Goal: Register for event/course

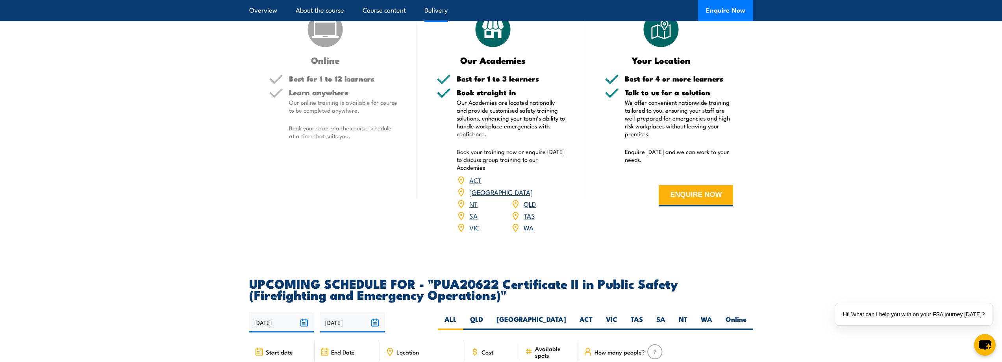
scroll to position [1063, 0]
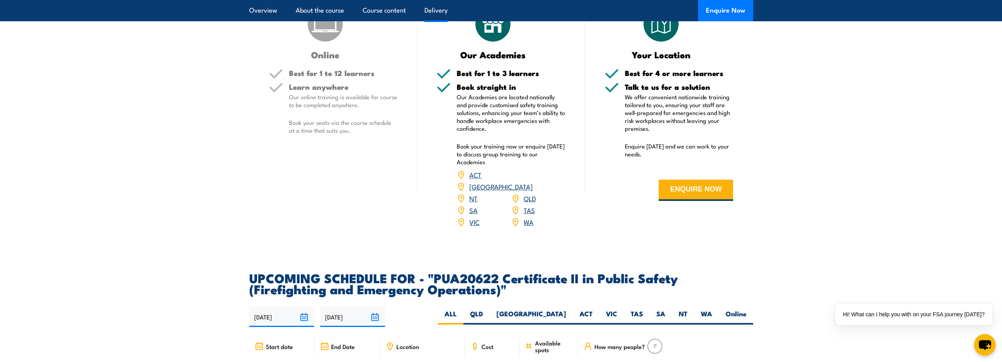
click at [473, 203] on link "NT" at bounding box center [473, 197] width 8 height 9
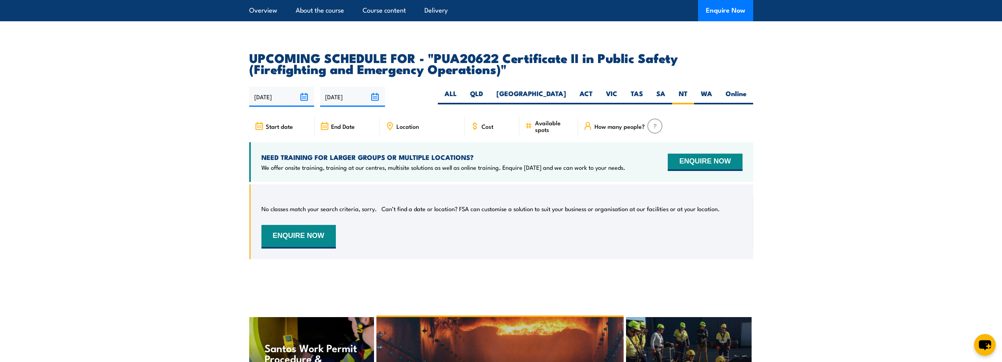
scroll to position [1263, 0]
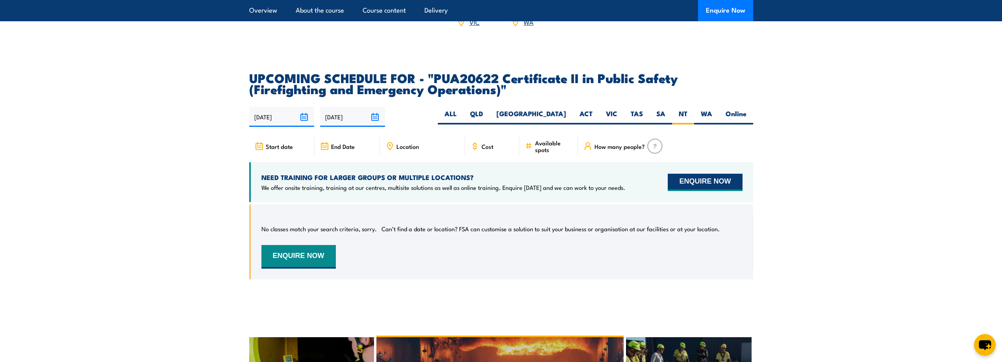
click at [710, 185] on button "ENQUIRE NOW" at bounding box center [705, 182] width 74 height 17
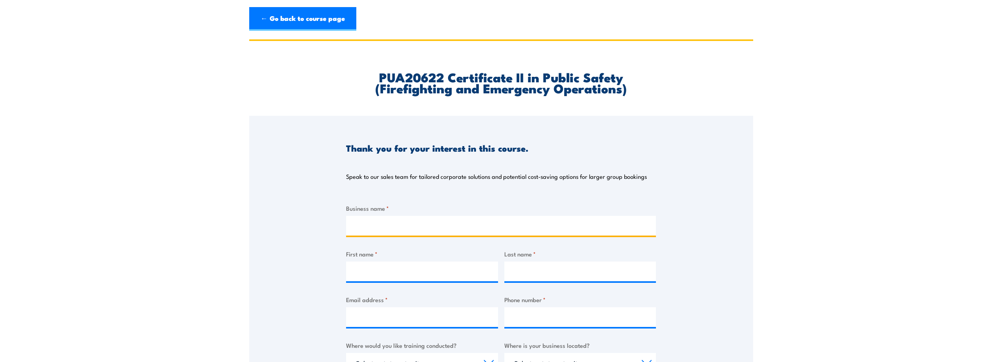
click at [397, 224] on input "Business name *" at bounding box center [501, 226] width 310 height 20
type input "Darwin Electrical Contractors"
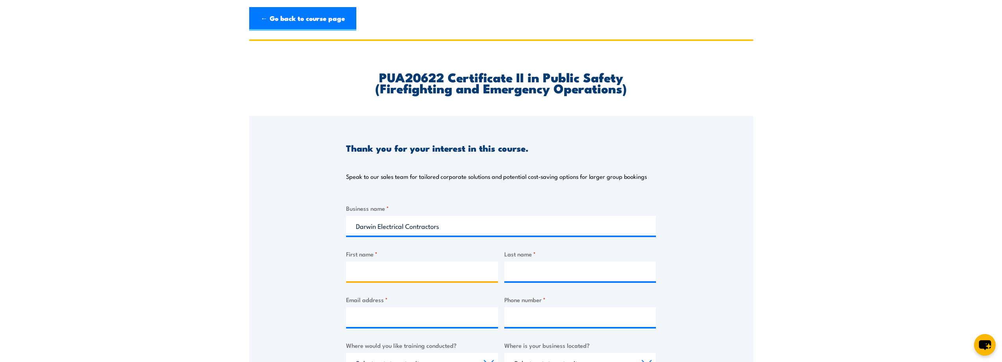
type input "Ashley"
type input "Keogh-Hunt"
type input "Ashley@darwinelec.com"
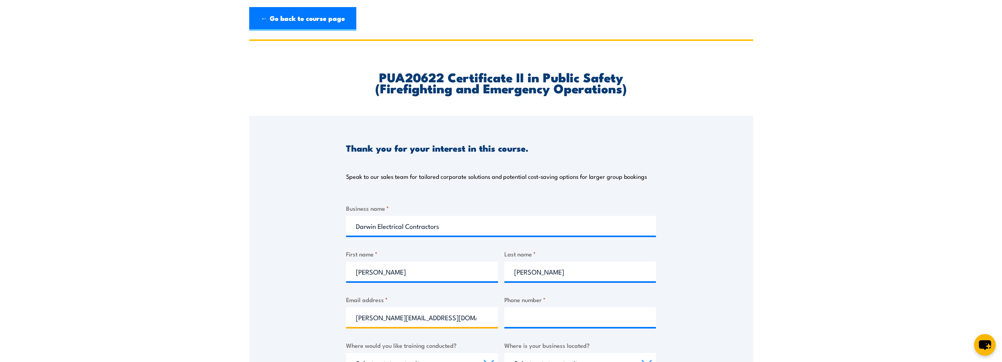
type input "0407269028"
select select "NT"
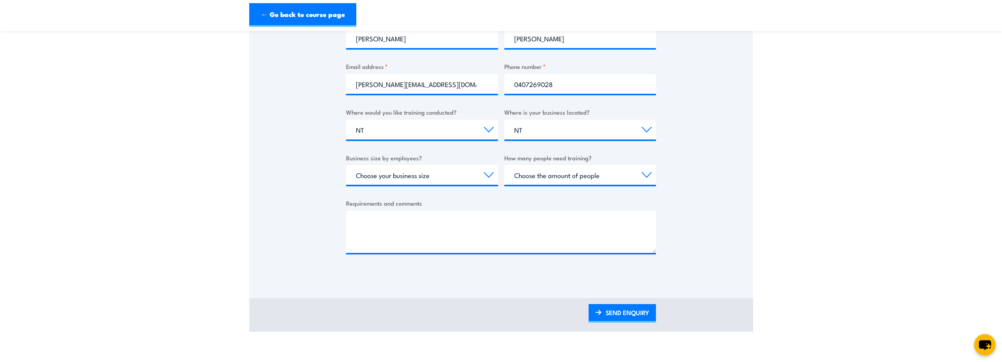
scroll to position [236, 0]
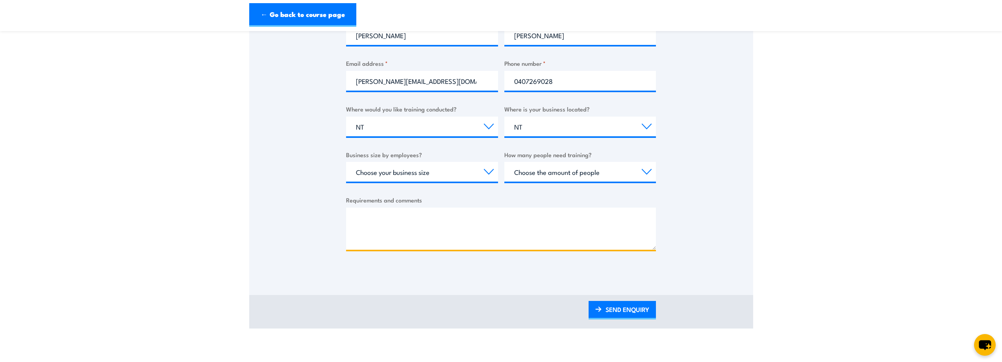
click at [381, 213] on textarea "Requirements and comments" at bounding box center [501, 229] width 310 height 42
type textarea "Can you advise when the next available course starts"
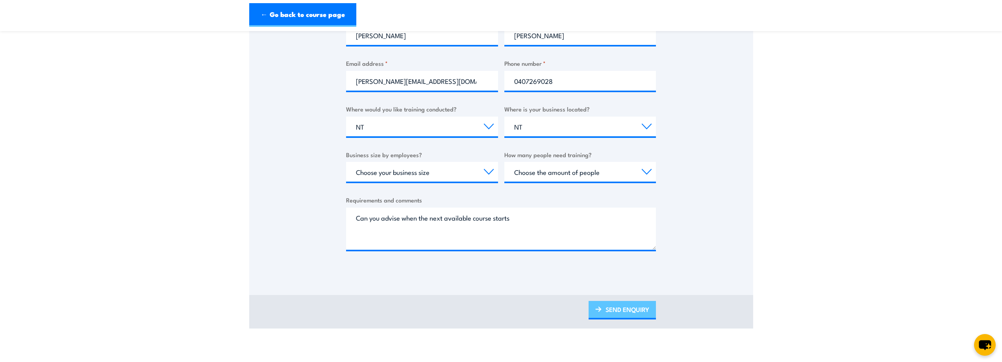
click at [637, 308] on link "SEND ENQUIRY" at bounding box center [622, 310] width 67 height 19
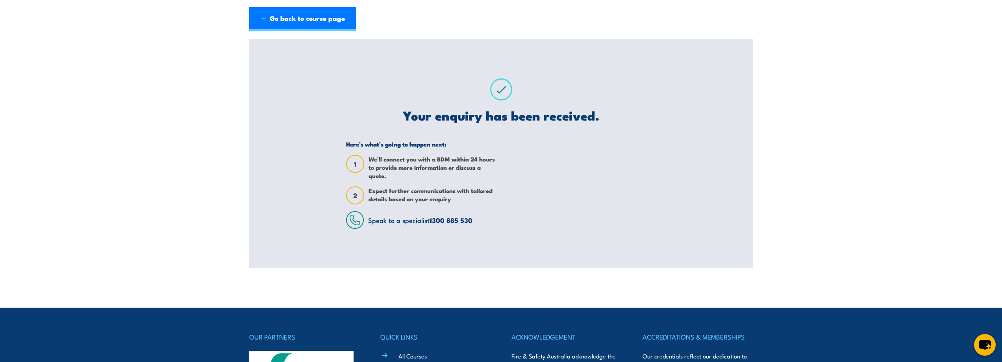
scroll to position [0, 0]
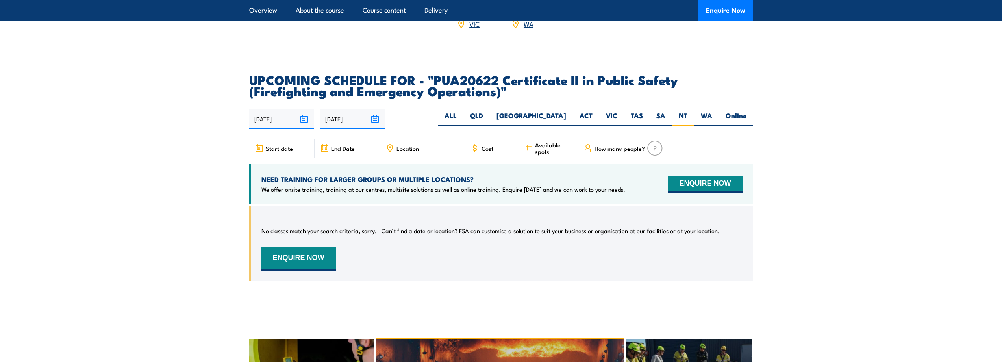
scroll to position [1263, 0]
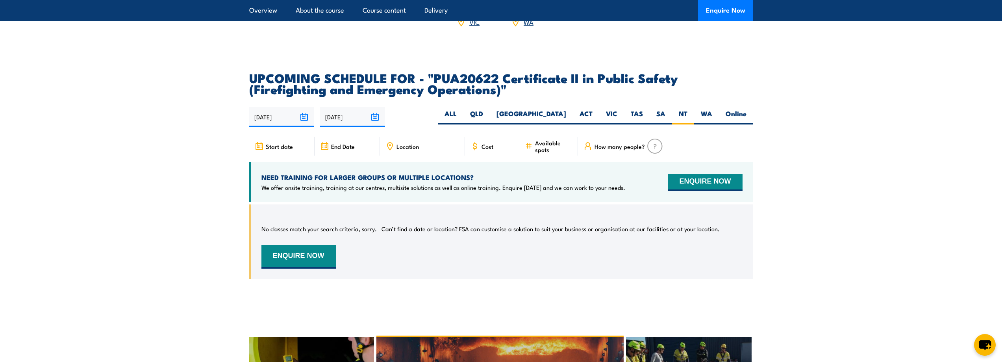
click at [543, 152] on span "Available spots" at bounding box center [553, 145] width 37 height 13
click at [305, 125] on input "03/10/2025" at bounding box center [281, 117] width 65 height 20
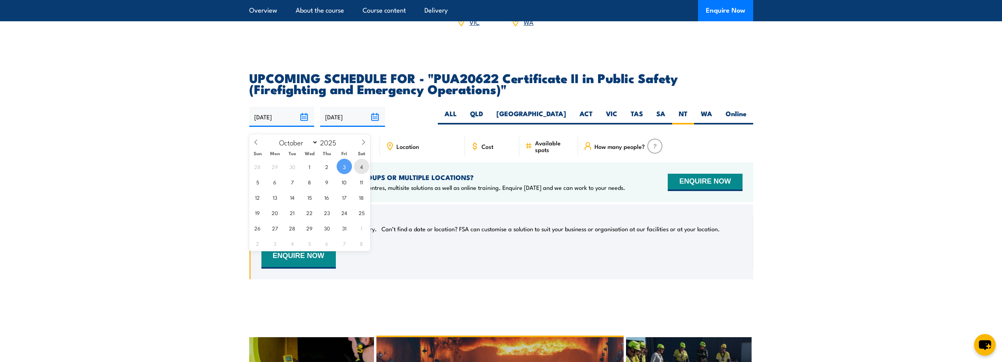
click at [367, 164] on span "4" at bounding box center [361, 166] width 15 height 15
type input "[DATE]"
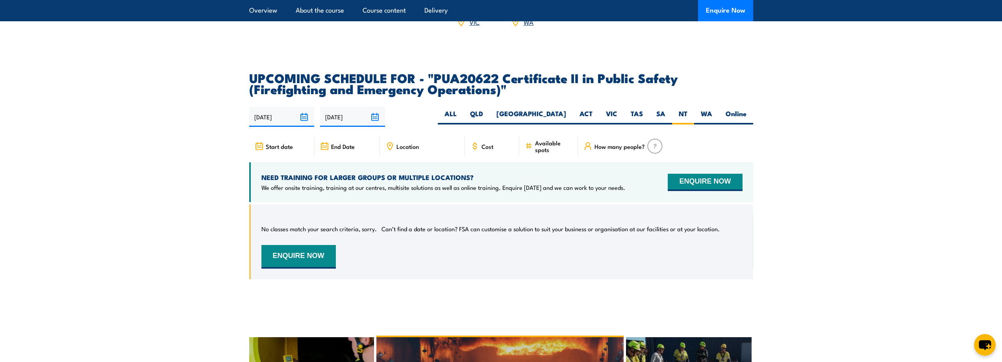
click at [375, 122] on input "01/04/2026" at bounding box center [352, 117] width 65 height 20
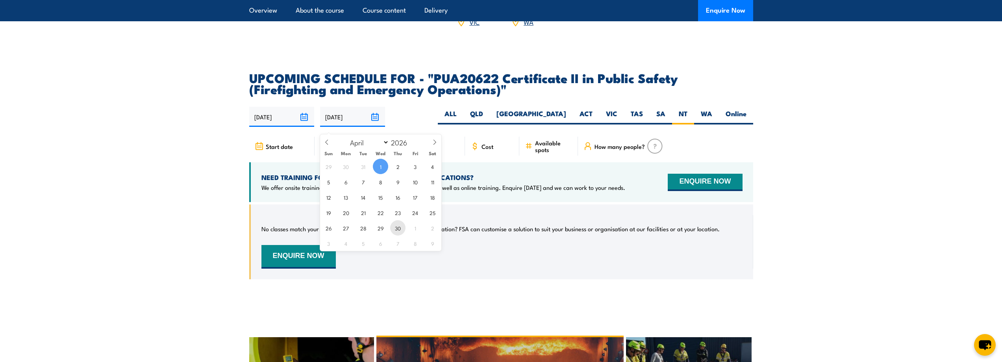
click at [395, 230] on span "30" at bounding box center [397, 227] width 15 height 15
type input "30/04/2026"
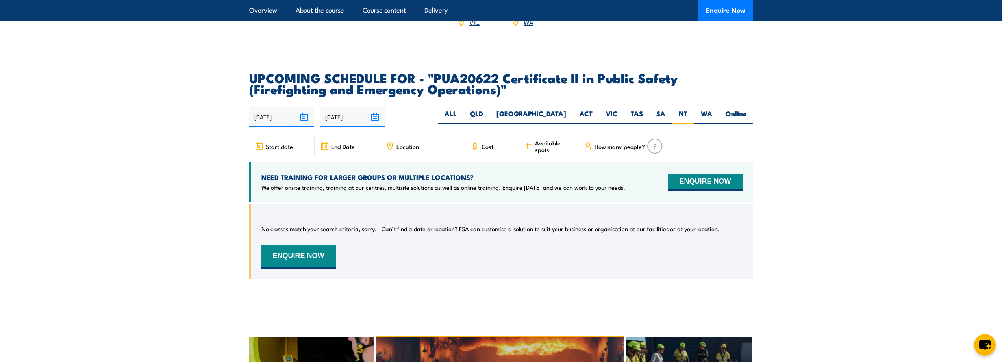
click at [373, 120] on input "30/04/2026" at bounding box center [352, 117] width 65 height 20
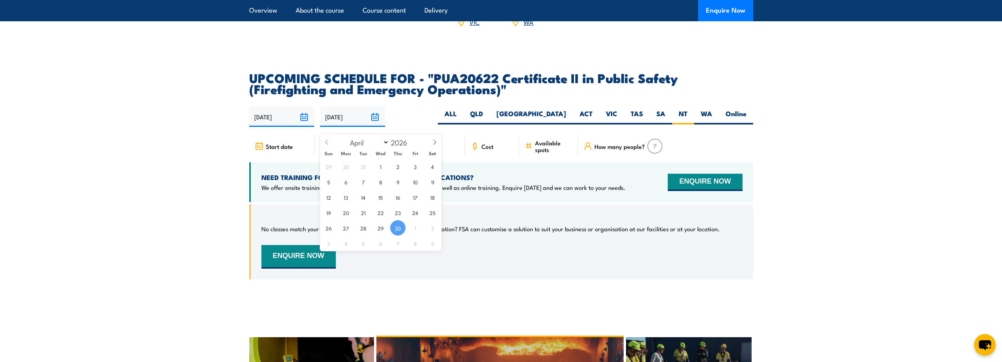
click at [330, 147] on span at bounding box center [326, 144] width 13 height 21
select select "2"
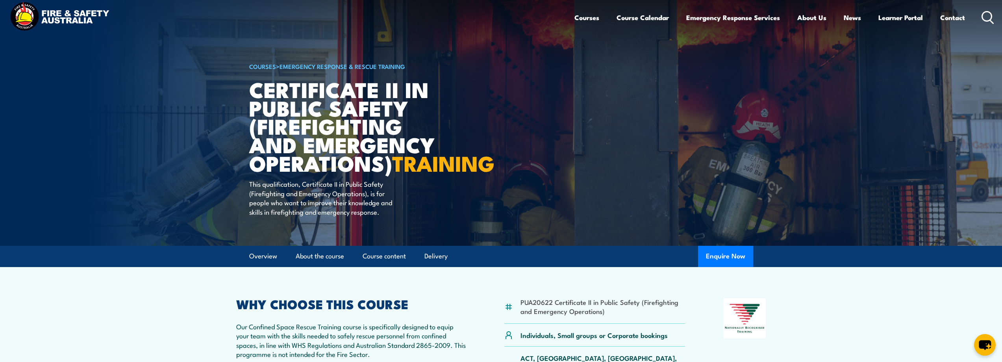
scroll to position [3, 0]
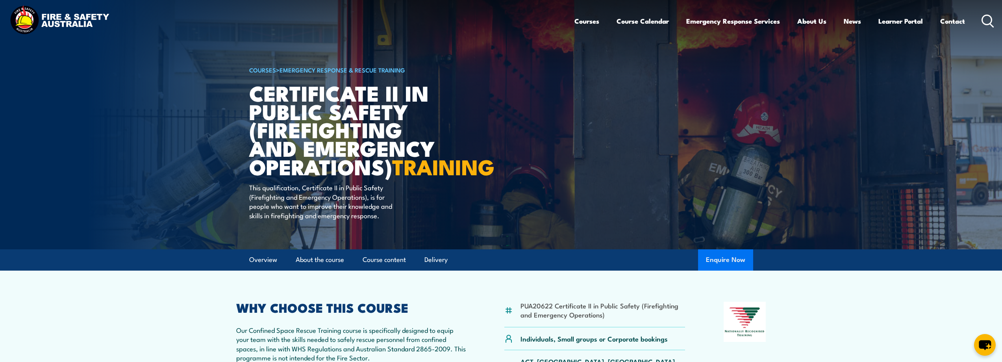
click at [742, 271] on button "Enquire Now" at bounding box center [725, 259] width 55 height 21
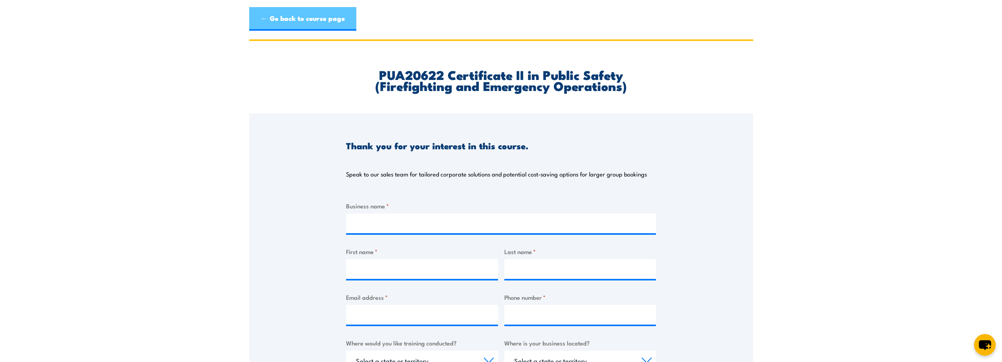
click at [324, 20] on link "← Go back to course page" at bounding box center [302, 19] width 107 height 24
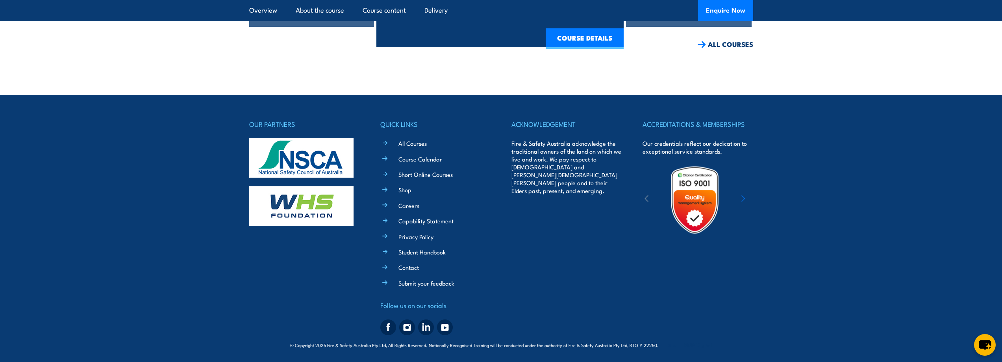
scroll to position [1804, 0]
click at [411, 268] on link "Contact" at bounding box center [409, 267] width 20 height 8
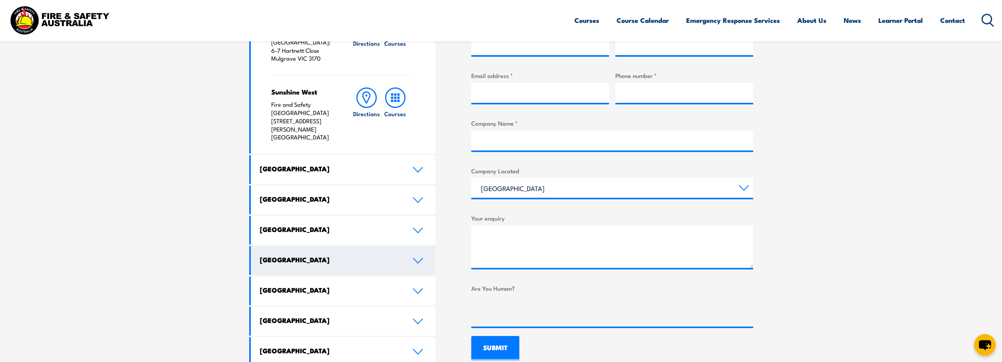
scroll to position [354, 0]
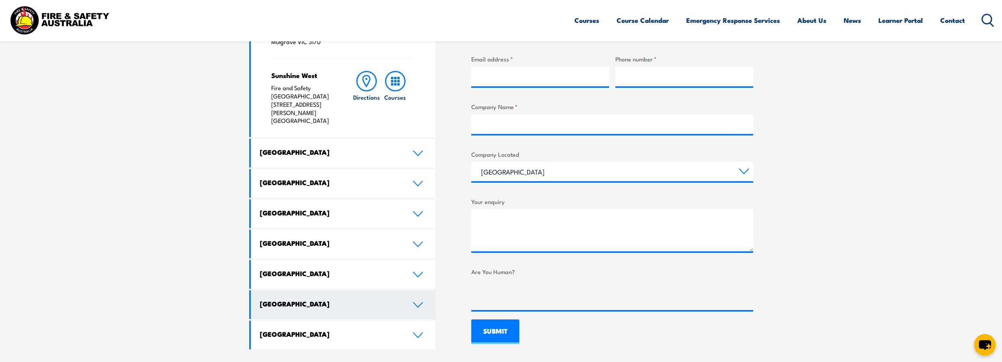
click at [351, 290] on link "[GEOGRAPHIC_DATA]" at bounding box center [343, 304] width 185 height 29
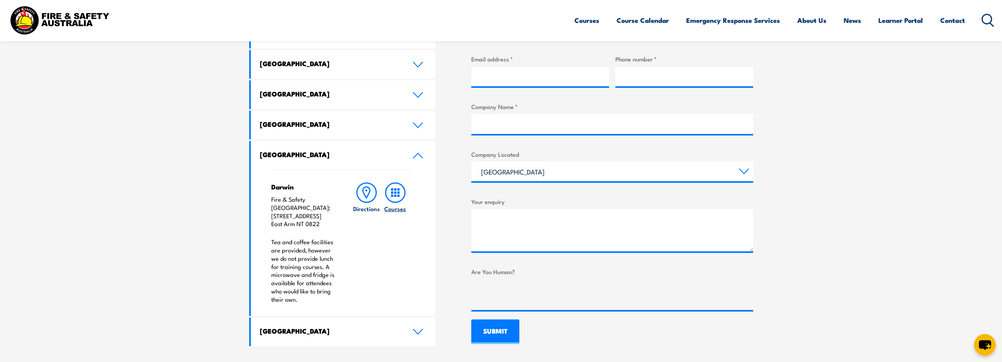
click at [399, 208] on h6 "Courses" at bounding box center [395, 208] width 22 height 8
click at [400, 209] on h6 "Courses" at bounding box center [395, 208] width 22 height 8
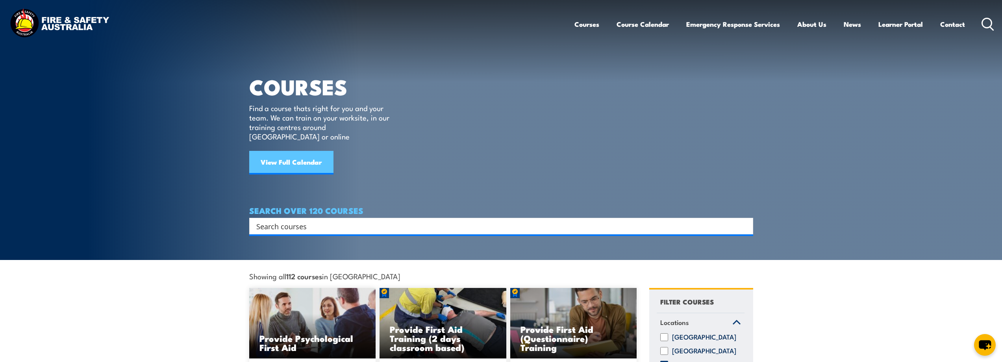
click at [299, 151] on link "View Full Calendar" at bounding box center [291, 163] width 84 height 24
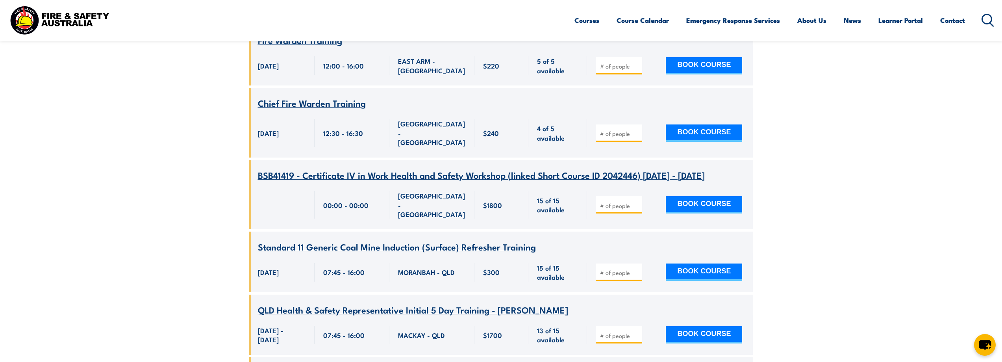
scroll to position [29320, 0]
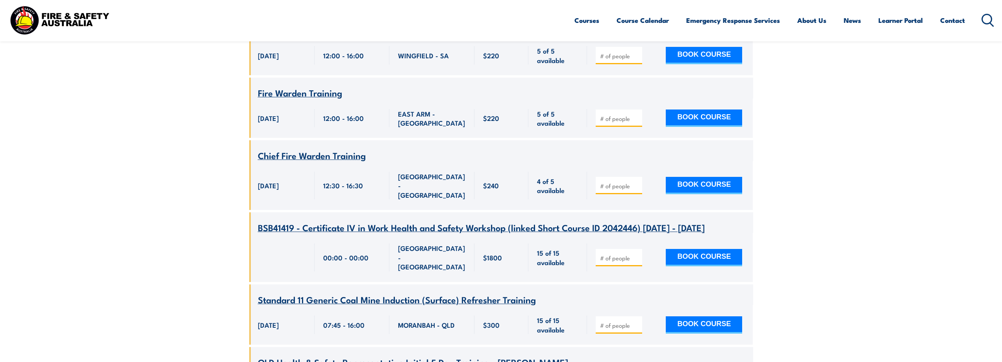
scroll to position [29162, 0]
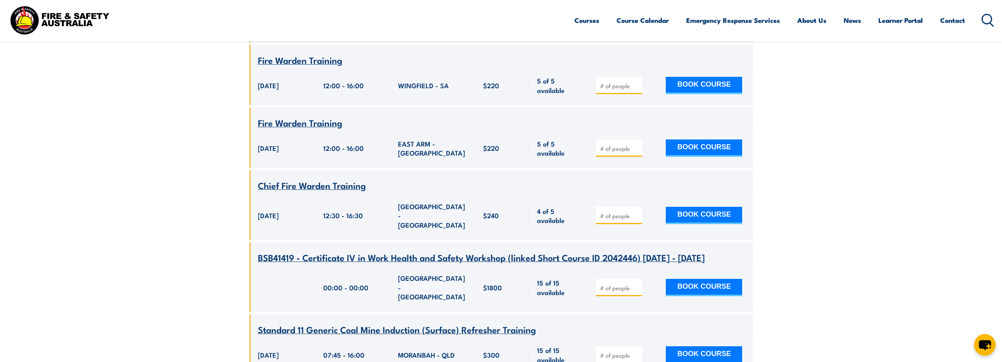
click at [991, 18] on circle at bounding box center [987, 18] width 9 height 9
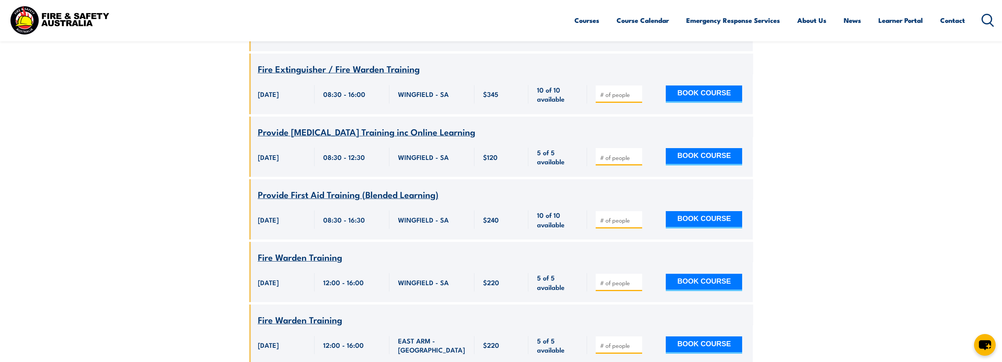
scroll to position [28923, 0]
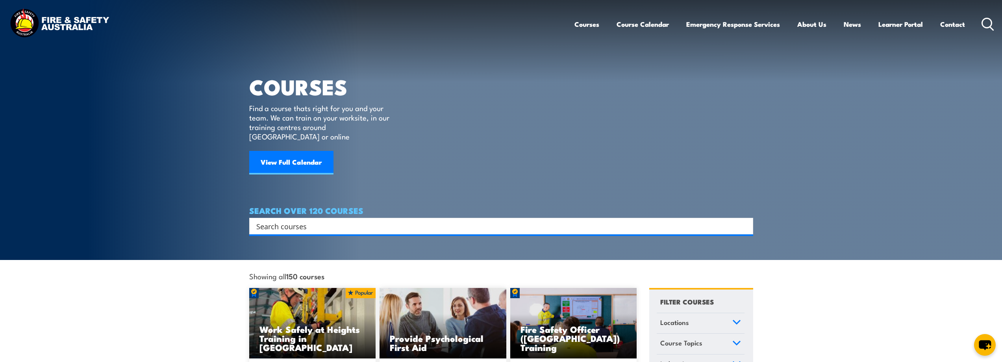
click at [312, 220] on input "Search input" at bounding box center [496, 226] width 480 height 12
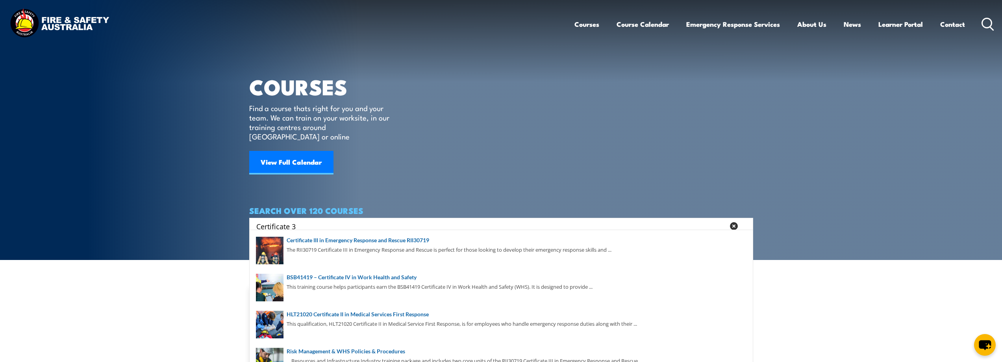
click at [301, 220] on input "Certificate 3" at bounding box center [490, 226] width 469 height 12
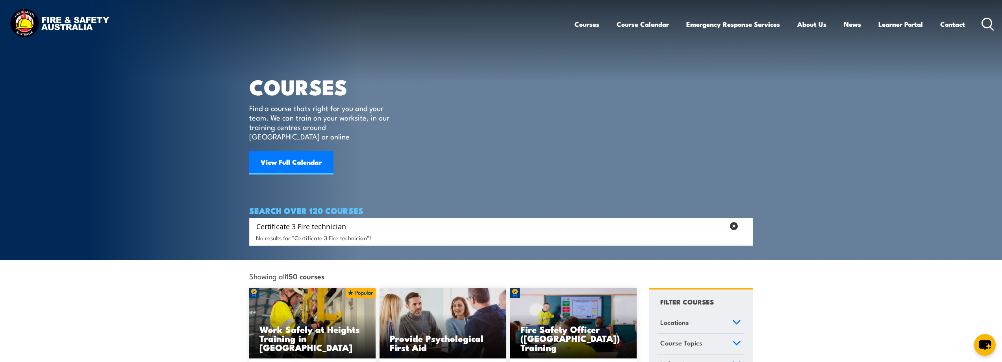
type input "Certificate 3 Fire technician"
